Goal: Task Accomplishment & Management: Complete application form

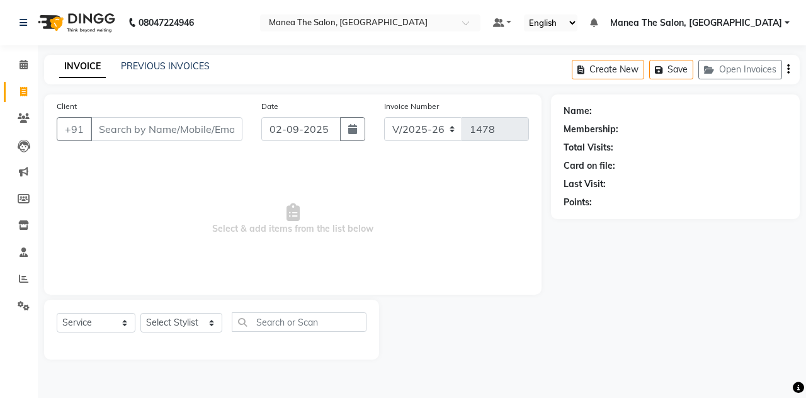
select select "7688"
select select "service"
click at [125, 132] on input "Client" at bounding box center [167, 129] width 152 height 24
type input "63638947747"
click at [203, 133] on span "Add Client" at bounding box center [210, 129] width 50 height 13
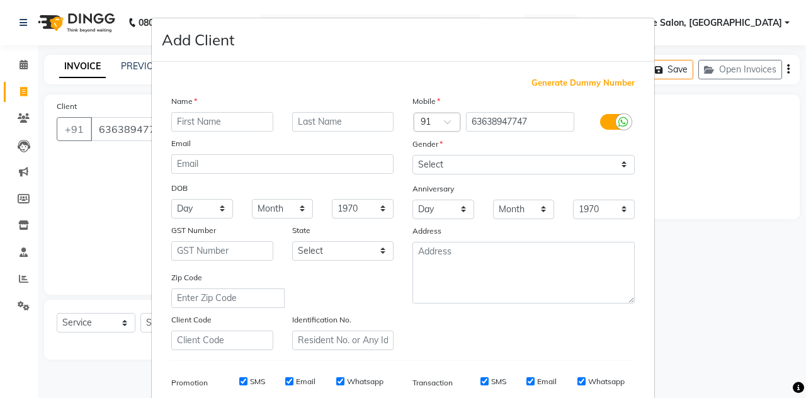
click at [202, 124] on input "text" at bounding box center [222, 122] width 102 height 20
type input "fateh"
click at [454, 159] on select "Select [DEMOGRAPHIC_DATA] [DEMOGRAPHIC_DATA] Other Prefer Not To Say" at bounding box center [523, 165] width 222 height 20
select select "[DEMOGRAPHIC_DATA]"
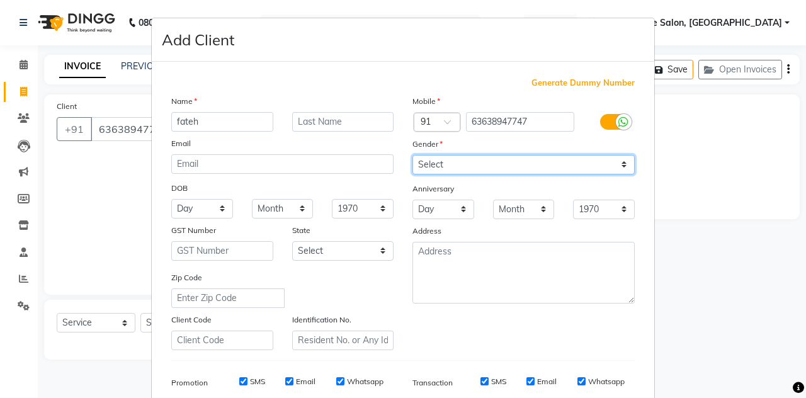
click at [412, 155] on select "Select [DEMOGRAPHIC_DATA] [DEMOGRAPHIC_DATA] Other Prefer Not To Say" at bounding box center [523, 165] width 222 height 20
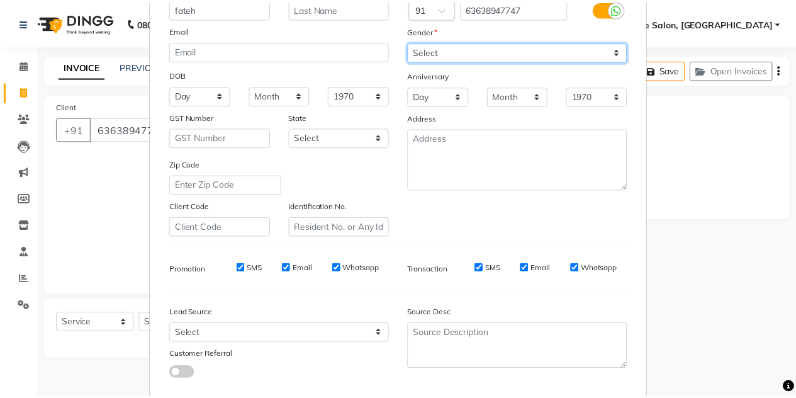
scroll to position [181, 0]
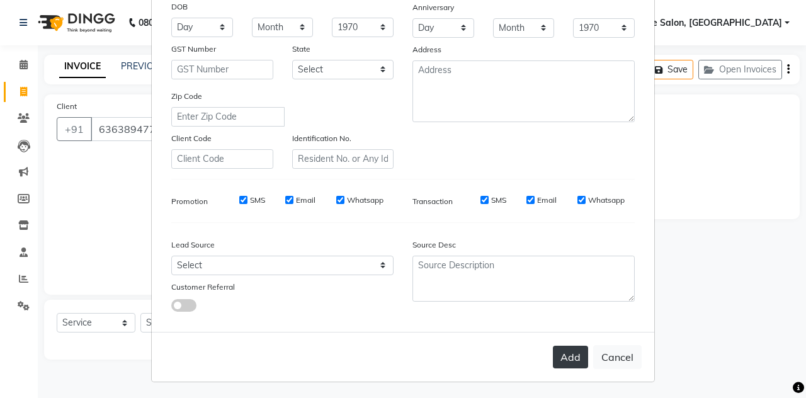
click at [569, 354] on button "Add" at bounding box center [570, 357] width 35 height 23
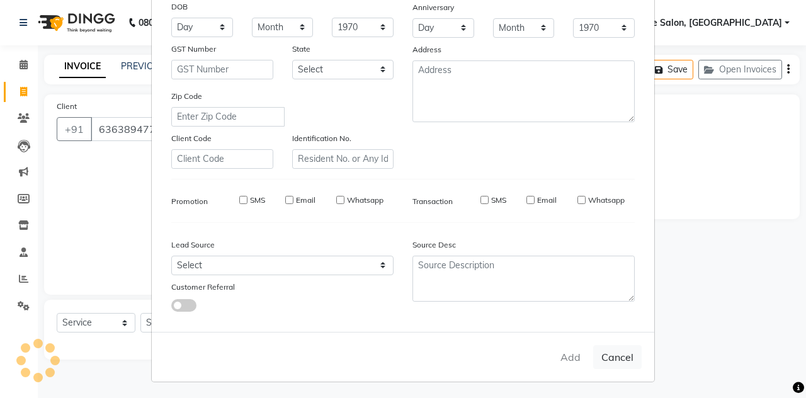
select select
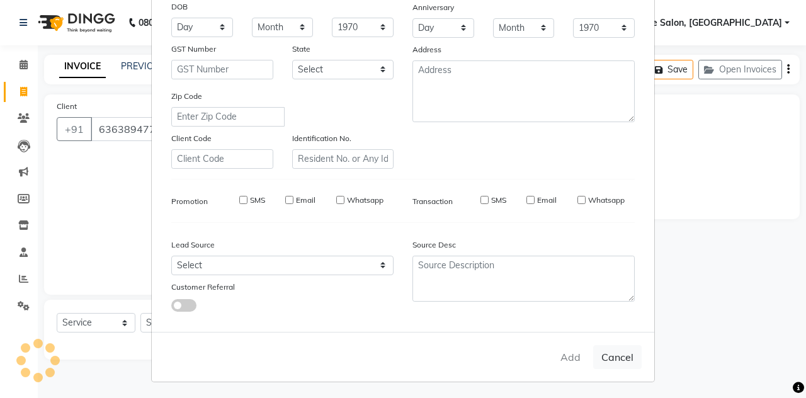
select select
checkbox input "false"
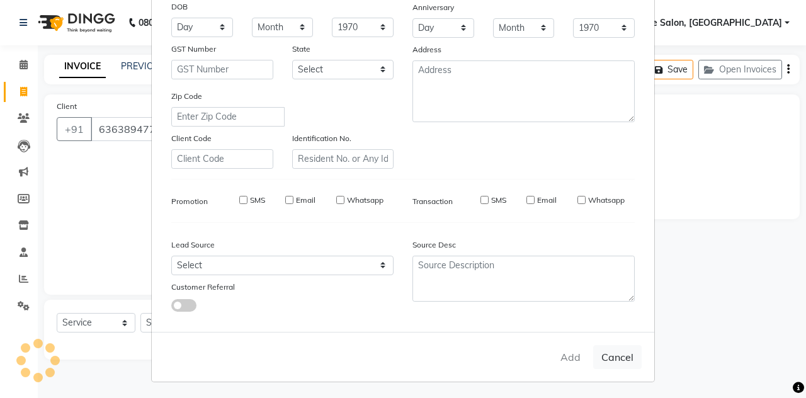
checkbox input "false"
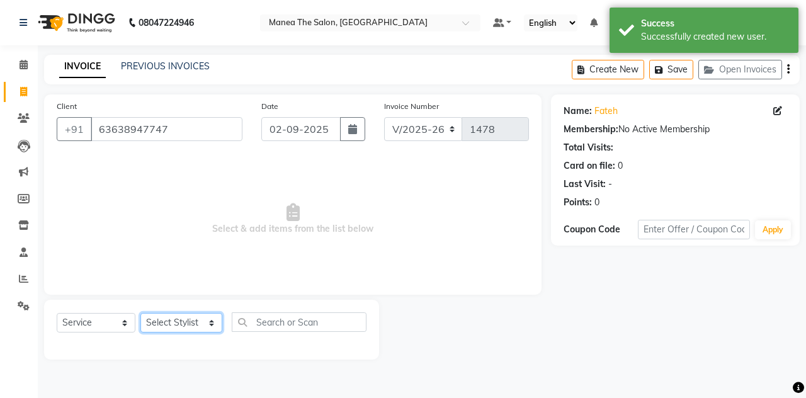
click at [172, 319] on select "Select Stylist aalam mahfuz [PERSON_NAME] [PERSON_NAME] The Salon, [GEOGRAPHIC_…" at bounding box center [181, 323] width 82 height 20
select select "89010"
click at [140, 313] on select "Select Stylist aalam mahfuz [PERSON_NAME] [PERSON_NAME] The Salon, [GEOGRAPHIC_…" at bounding box center [181, 323] width 82 height 20
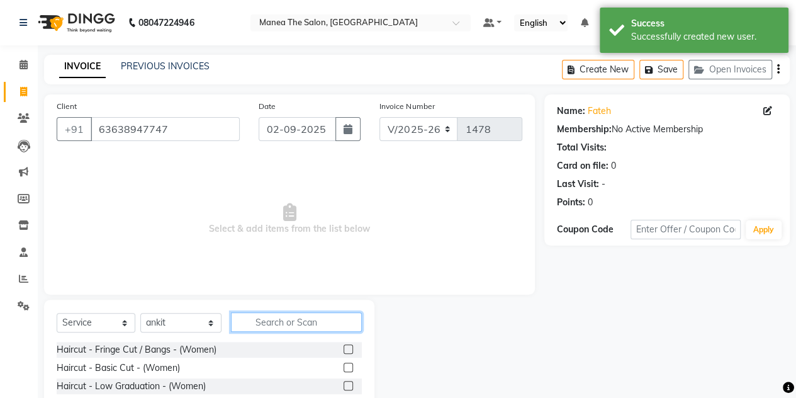
click at [259, 325] on input "text" at bounding box center [296, 322] width 131 height 20
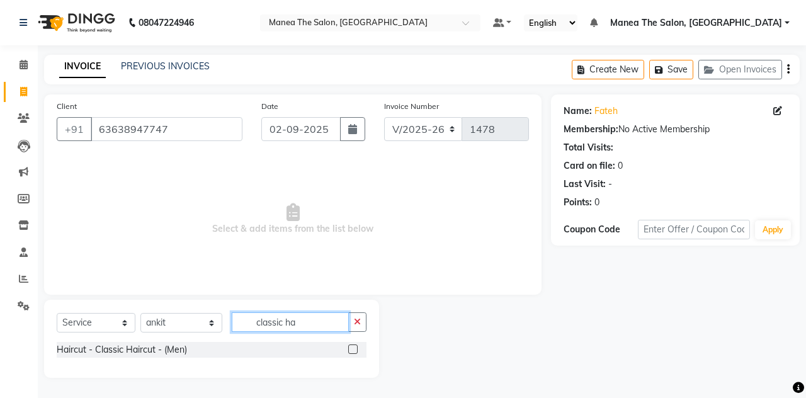
type input "classic ha"
click at [251, 353] on div "Haircut - Classic Haircut - (Men)" at bounding box center [212, 350] width 310 height 16
click at [351, 348] on label at bounding box center [352, 348] width 9 height 9
click at [351, 348] on input "checkbox" at bounding box center [352, 350] width 8 height 8
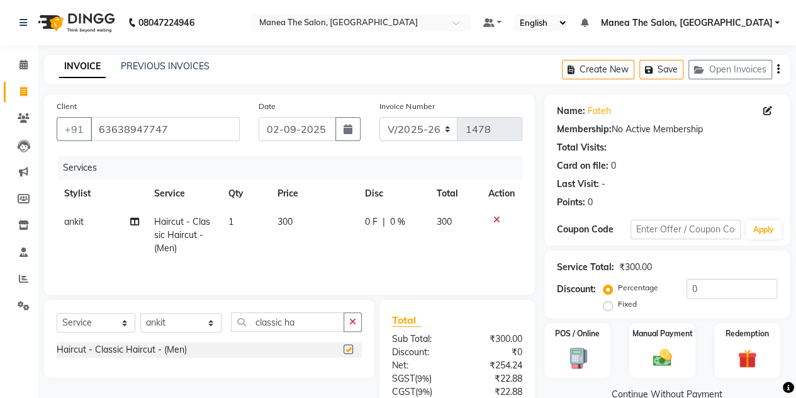
checkbox input "false"
click at [648, 352] on img at bounding box center [662, 357] width 32 height 23
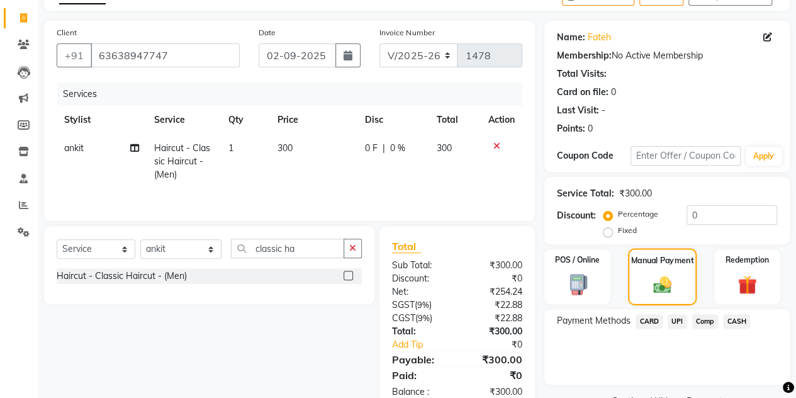
scroll to position [74, 0]
click at [680, 322] on span "UPI" at bounding box center [678, 320] width 20 height 14
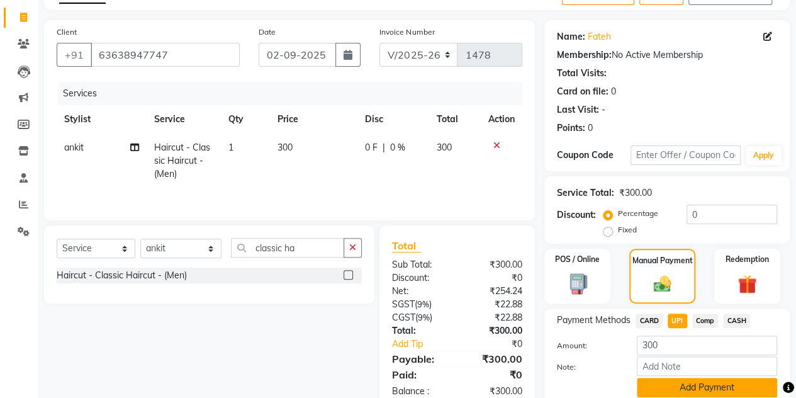
click at [659, 388] on button "Add Payment" at bounding box center [707, 388] width 140 height 20
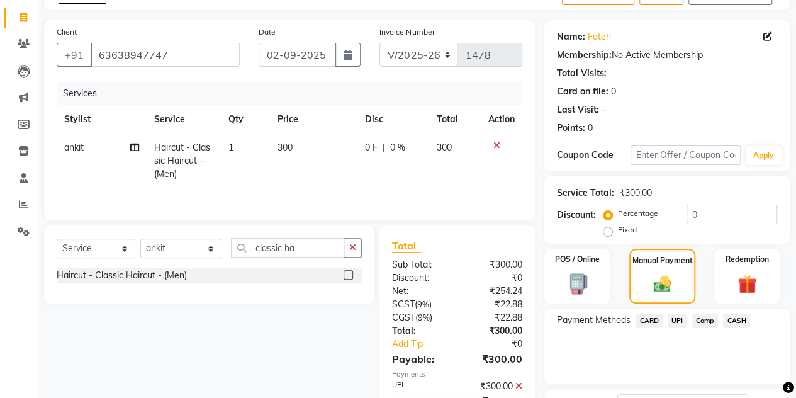
scroll to position [175, 0]
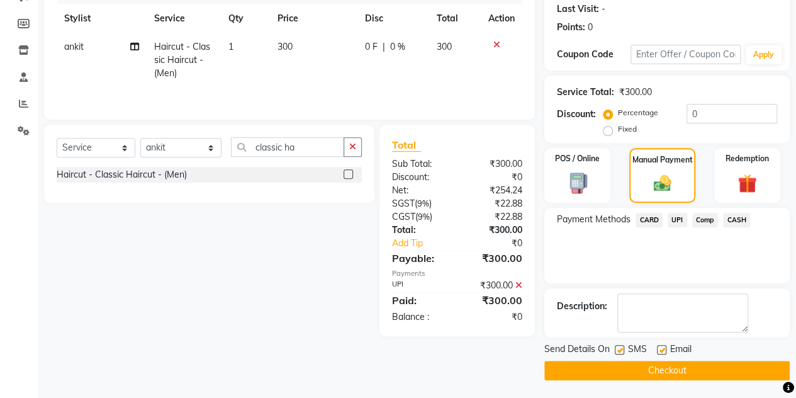
click at [655, 363] on button "Checkout" at bounding box center [666, 371] width 245 height 20
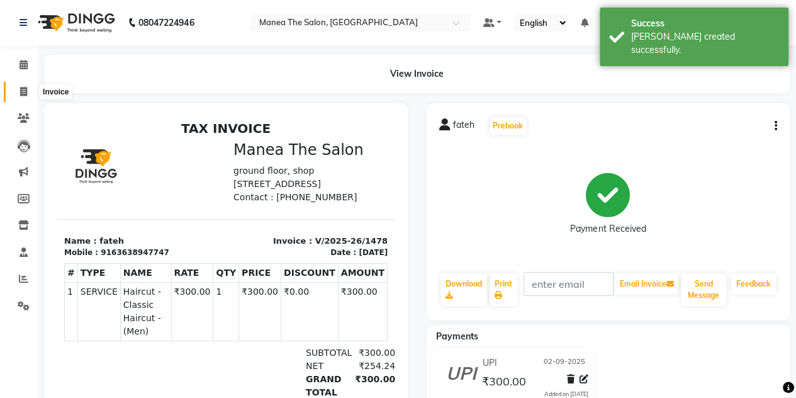
click at [20, 91] on icon at bounding box center [23, 91] width 7 height 9
select select "7688"
select select "service"
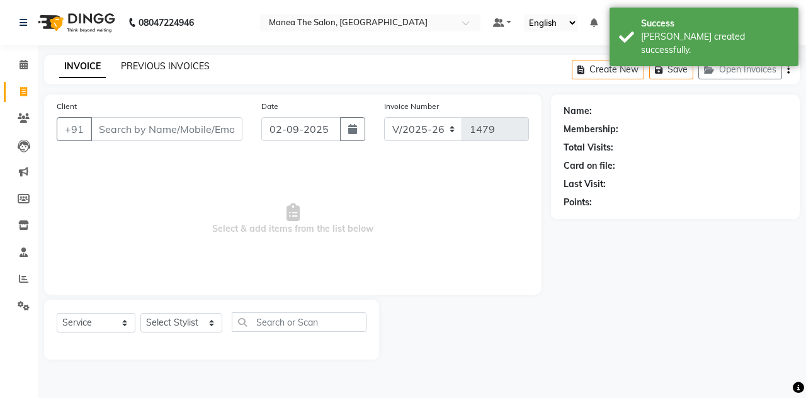
click at [142, 69] on link "PREVIOUS INVOICES" at bounding box center [165, 65] width 89 height 11
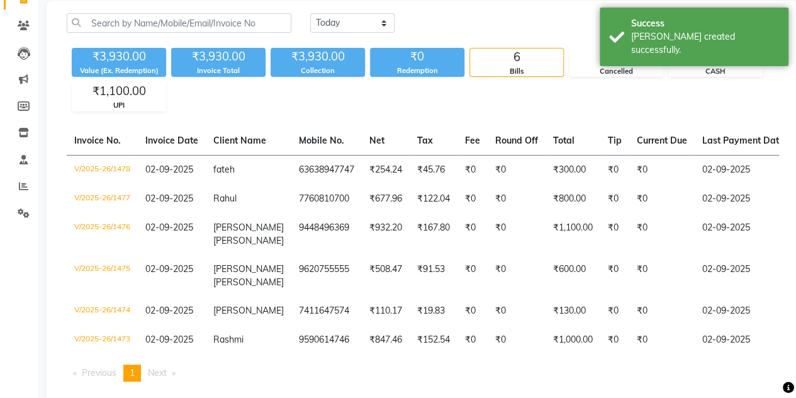
scroll to position [93, 0]
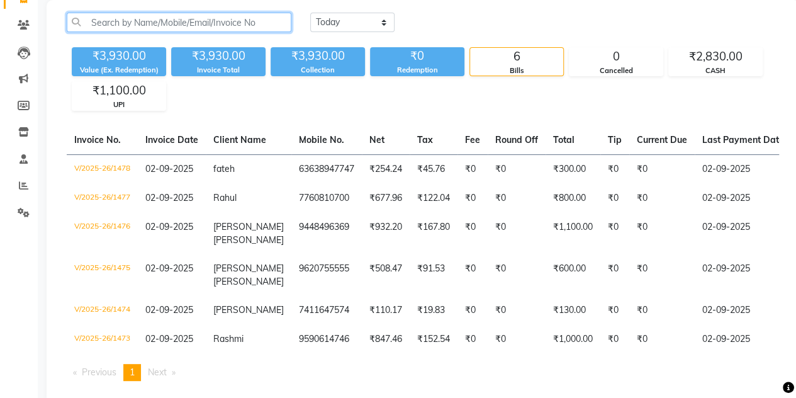
click at [118, 20] on input "text" at bounding box center [179, 23] width 225 height 20
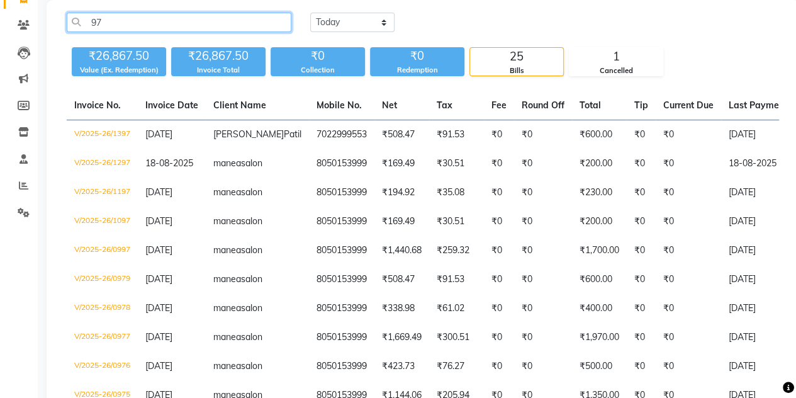
type input "9"
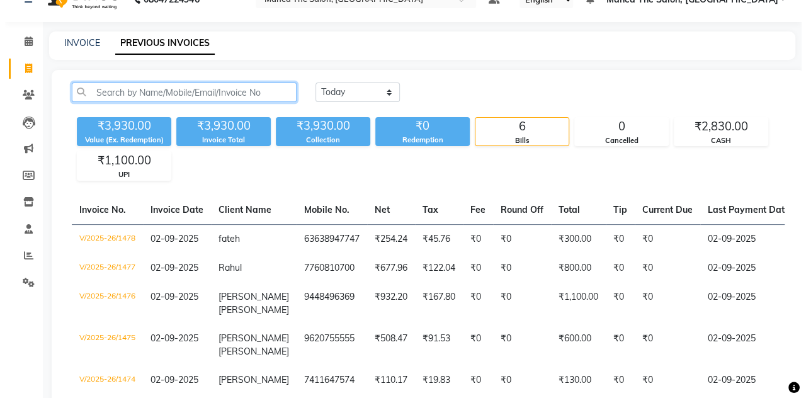
scroll to position [0, 0]
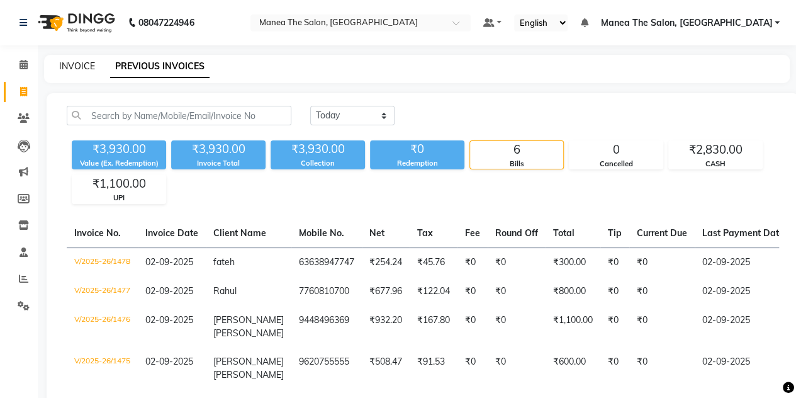
click at [74, 65] on link "INVOICE" at bounding box center [77, 65] width 36 height 11
select select "service"
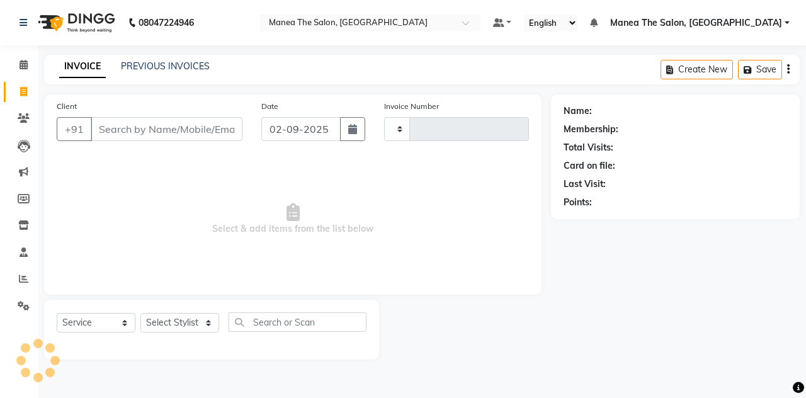
type input "1479"
select select "7688"
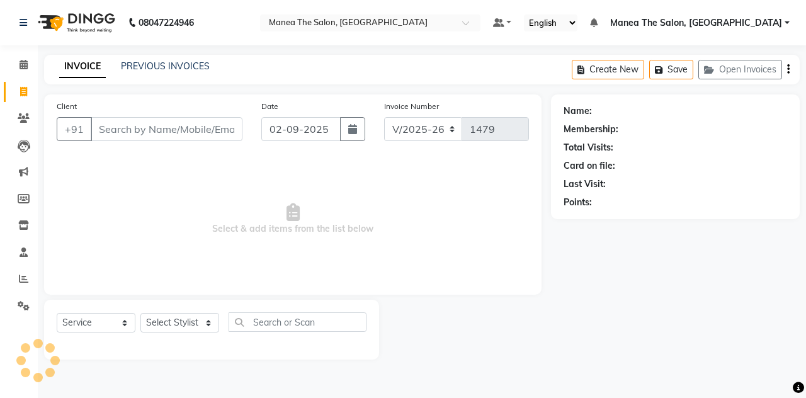
click at [126, 132] on input "Client" at bounding box center [167, 129] width 152 height 24
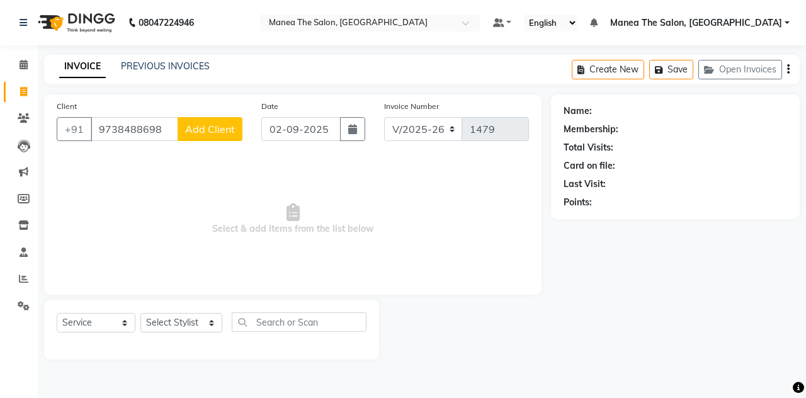
type input "9738488698"
click at [200, 130] on span "Add Client" at bounding box center [210, 129] width 50 height 13
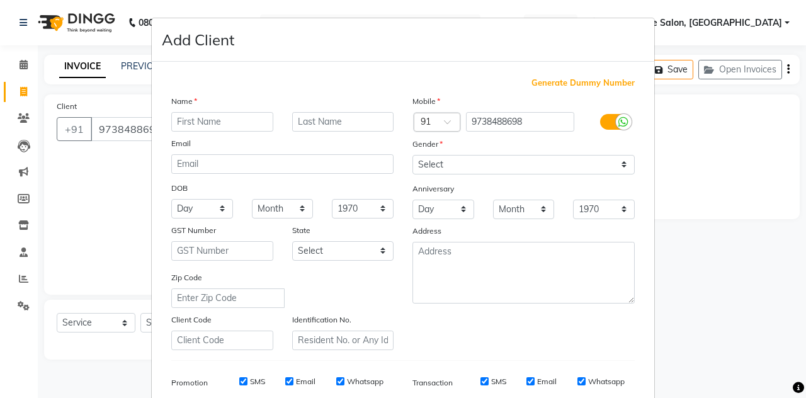
click at [194, 123] on input "text" at bounding box center [222, 122] width 102 height 20
type input "lata"
click at [520, 165] on select "Select [DEMOGRAPHIC_DATA] [DEMOGRAPHIC_DATA] Other Prefer Not To Say" at bounding box center [523, 165] width 222 height 20
select select "[DEMOGRAPHIC_DATA]"
click at [412, 155] on select "Select [DEMOGRAPHIC_DATA] [DEMOGRAPHIC_DATA] Other Prefer Not To Say" at bounding box center [523, 165] width 222 height 20
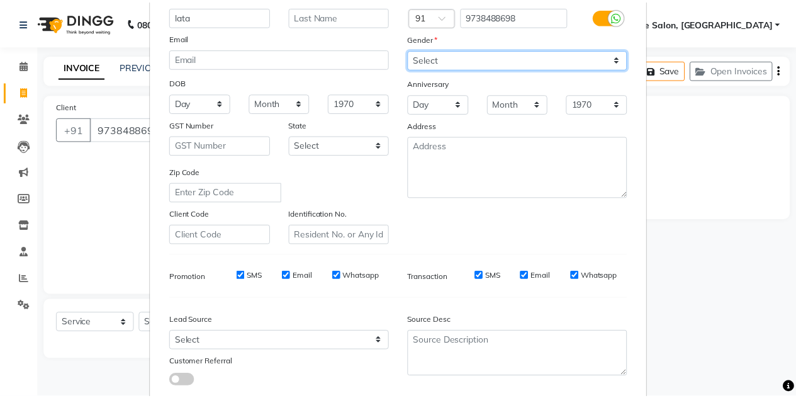
scroll to position [181, 0]
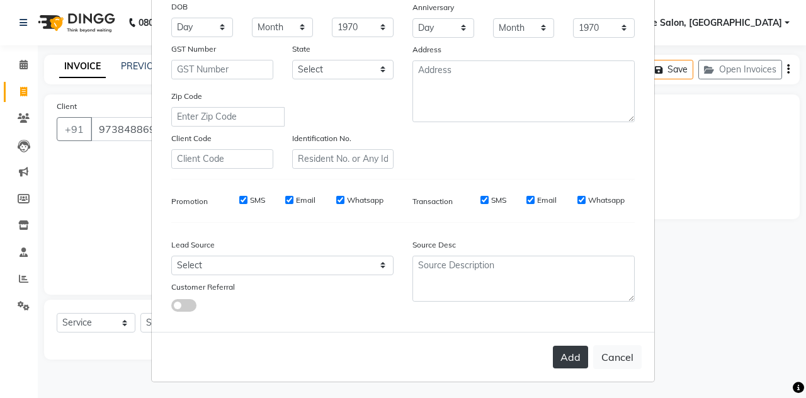
click at [565, 351] on button "Add" at bounding box center [570, 357] width 35 height 23
select select
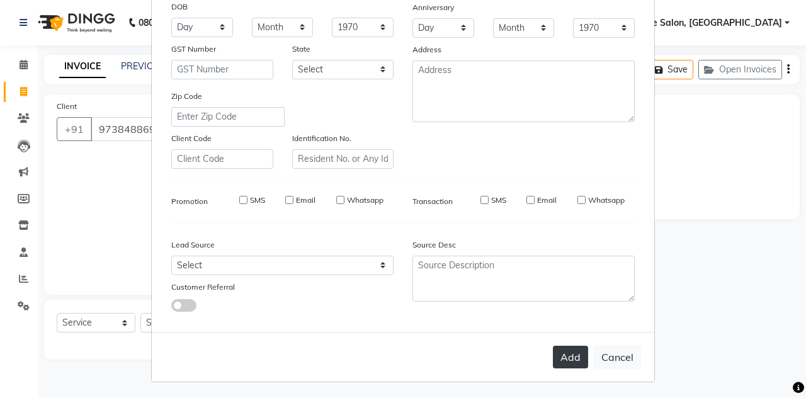
select select
checkbox input "false"
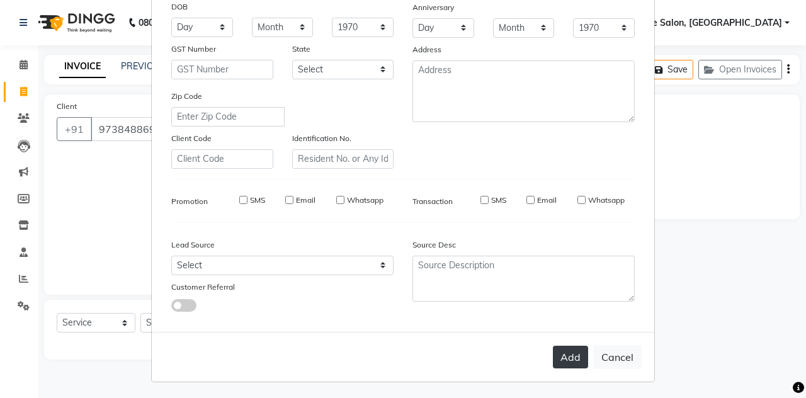
checkbox input "false"
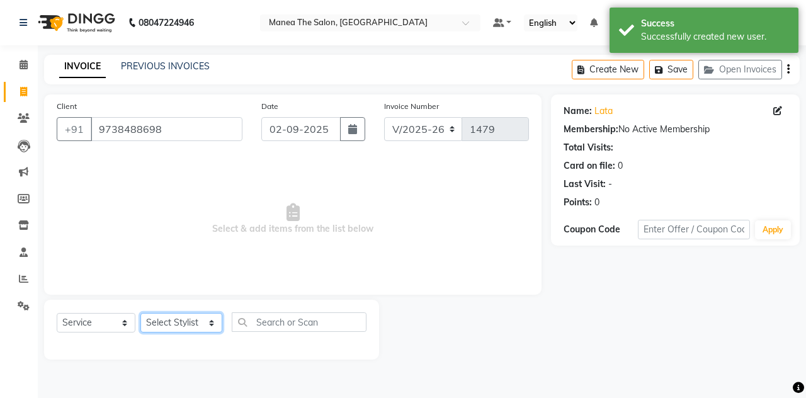
click at [150, 324] on select "Select Stylist aalam mahfuz [PERSON_NAME] [PERSON_NAME] The Salon, [GEOGRAPHIC_…" at bounding box center [181, 323] width 82 height 20
select select "76827"
click at [140, 313] on select "Select Stylist aalam mahfuz [PERSON_NAME] [PERSON_NAME] The Salon, [GEOGRAPHIC_…" at bounding box center [181, 323] width 82 height 20
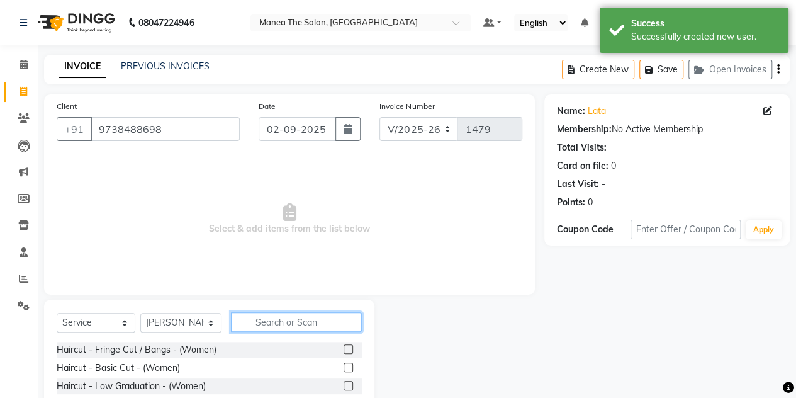
click at [269, 322] on input "text" at bounding box center [296, 322] width 131 height 20
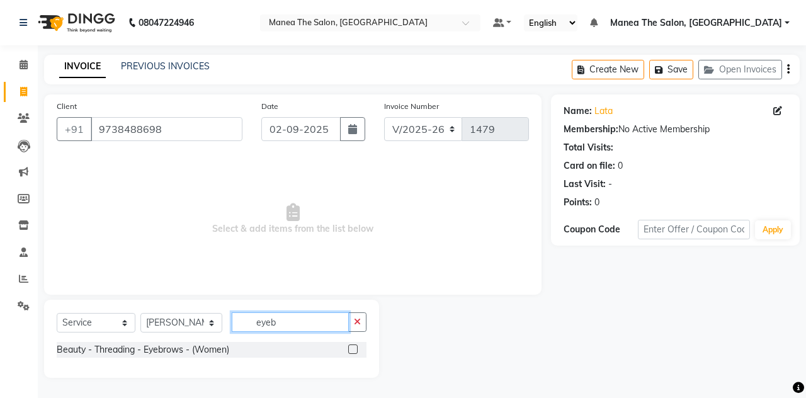
type input "eyeb"
click at [352, 347] on label at bounding box center [352, 348] width 9 height 9
click at [352, 347] on input "checkbox" at bounding box center [352, 350] width 8 height 8
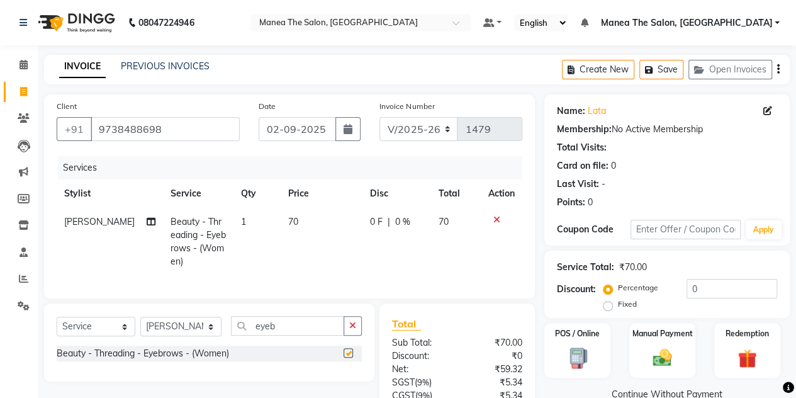
checkbox input "false"
drag, startPoint x: 348, startPoint y: 335, endPoint x: 294, endPoint y: 337, distance: 54.1
click at [294, 335] on div "eyeb" at bounding box center [297, 326] width 130 height 20
drag, startPoint x: 294, startPoint y: 337, endPoint x: 357, endPoint y: 337, distance: 62.9
click at [357, 335] on div "eyeb" at bounding box center [297, 326] width 130 height 20
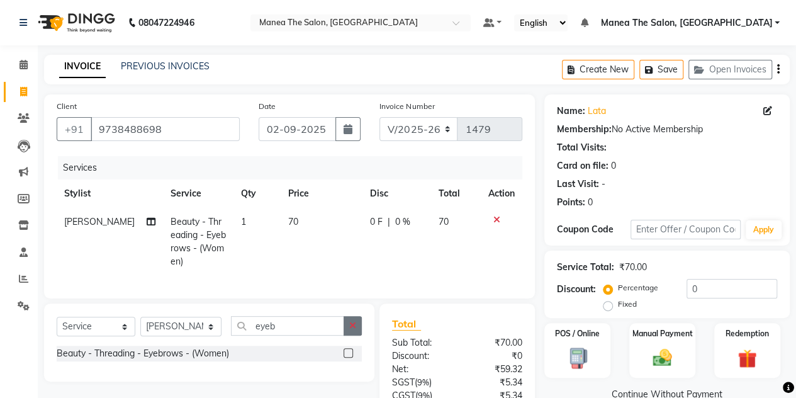
click at [357, 335] on button "button" at bounding box center [353, 326] width 18 height 20
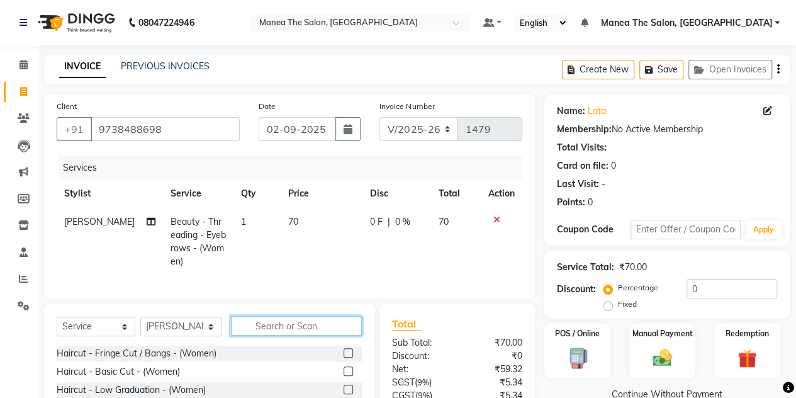
click at [273, 334] on input "text" at bounding box center [296, 326] width 131 height 20
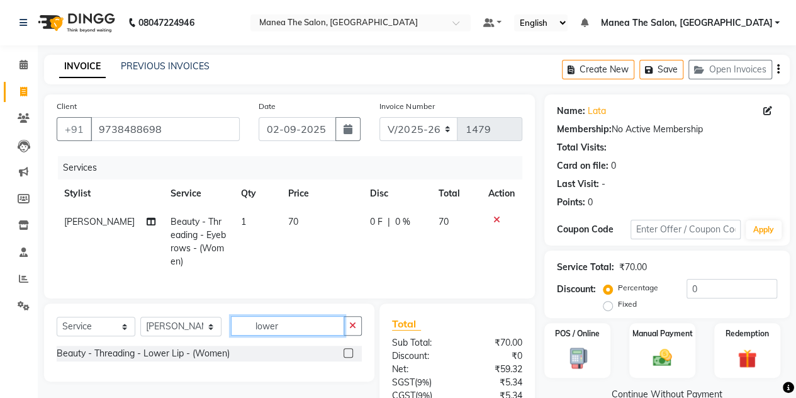
type input "lower"
click at [350, 357] on label at bounding box center [348, 352] width 9 height 9
click at [350, 357] on input "checkbox" at bounding box center [348, 353] width 8 height 8
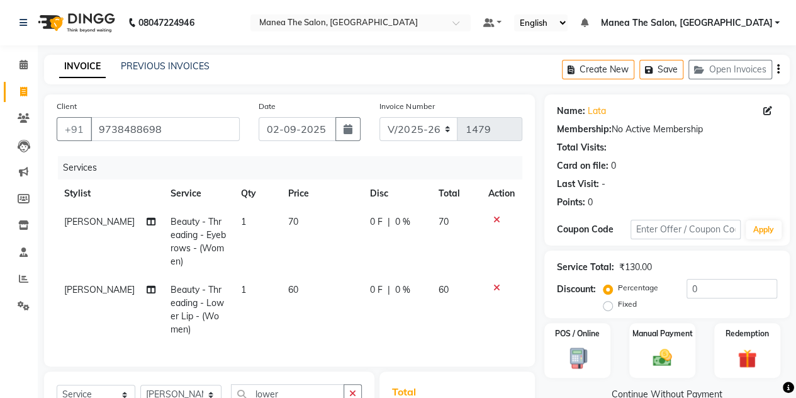
checkbox input "false"
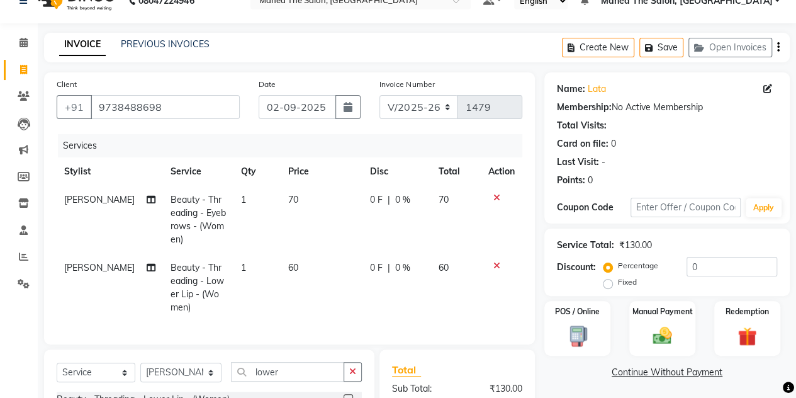
scroll to position [23, 0]
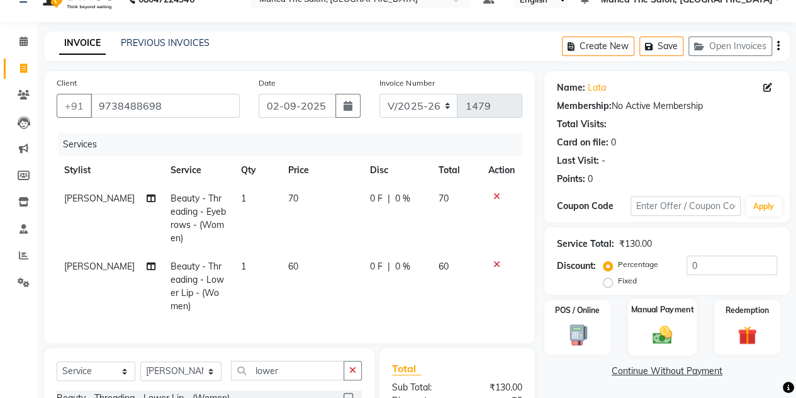
click at [668, 330] on img at bounding box center [662, 334] width 32 height 23
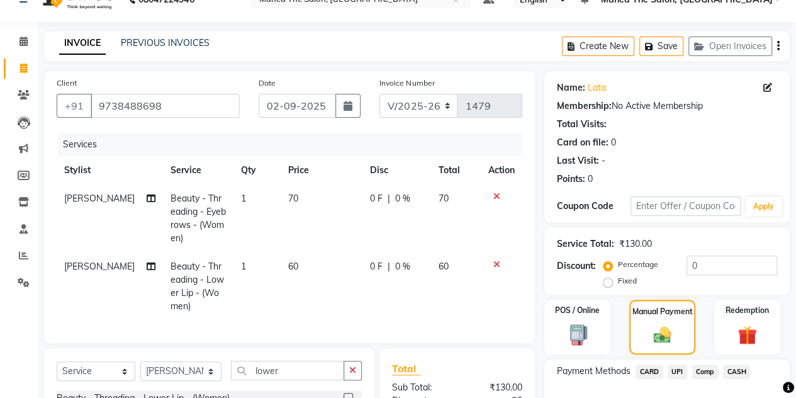
click at [678, 369] on span "UPI" at bounding box center [678, 371] width 20 height 14
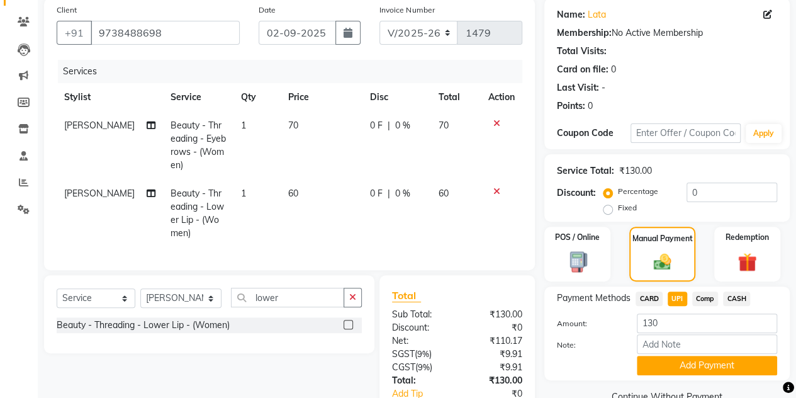
scroll to position [173, 0]
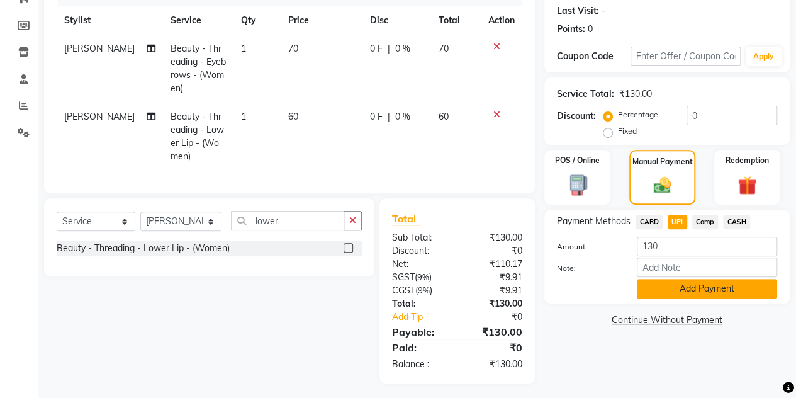
click at [670, 296] on button "Add Payment" at bounding box center [707, 289] width 140 height 20
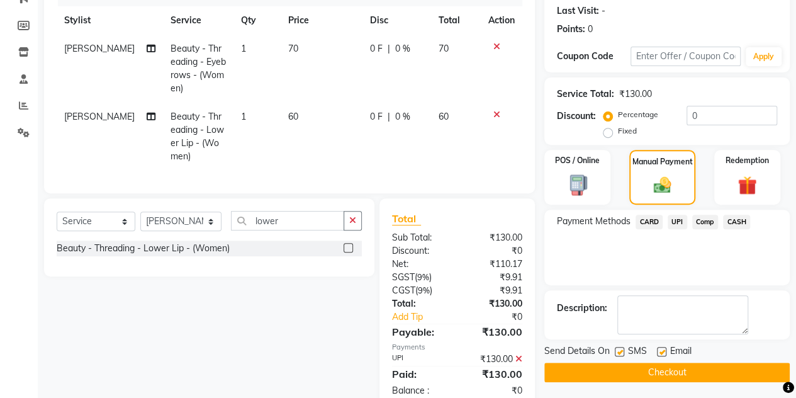
click at [573, 364] on button "Checkout" at bounding box center [666, 373] width 245 height 20
